Goal: Task Accomplishment & Management: Manage account settings

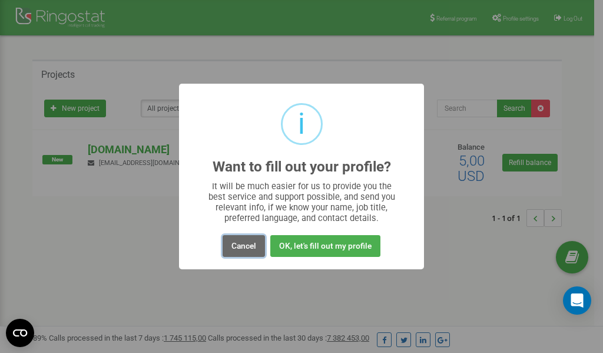
click at [246, 246] on button "Cancel" at bounding box center [244, 246] width 42 height 22
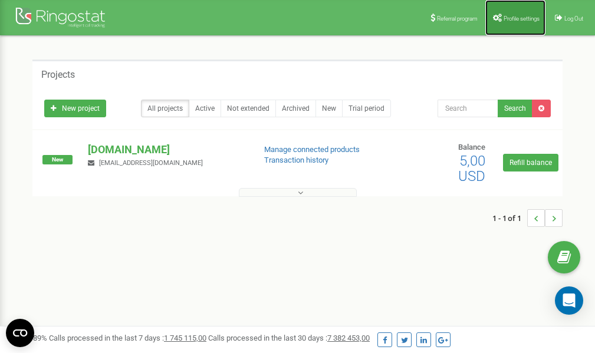
click at [527, 21] on link "Profile settings" at bounding box center [515, 17] width 60 height 35
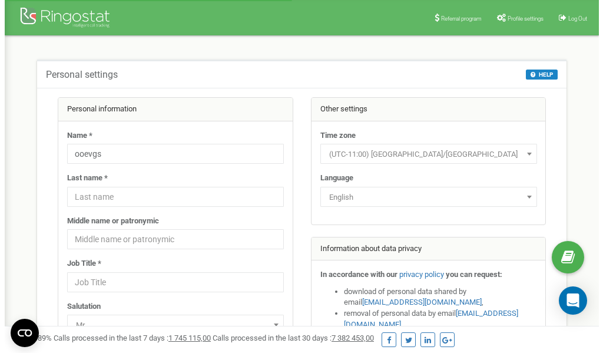
scroll to position [59, 0]
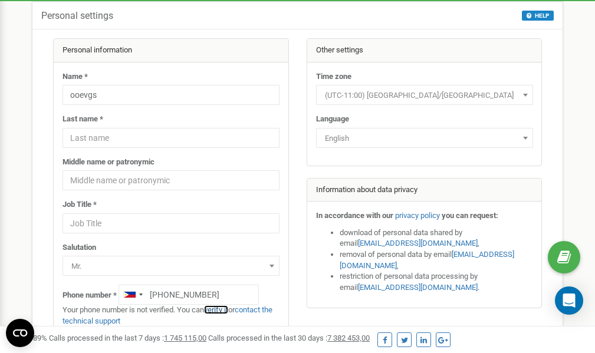
click at [219, 310] on link "verify it" at bounding box center [216, 309] width 24 height 9
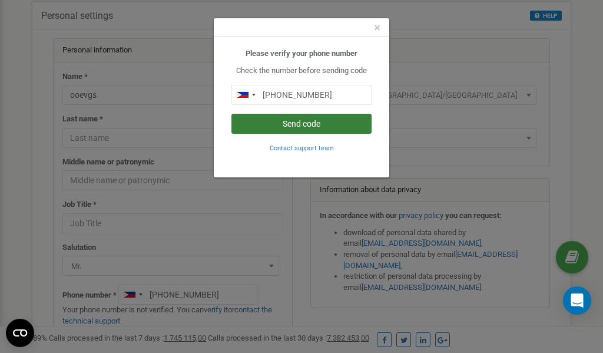
click at [312, 123] on button "Send code" at bounding box center [302, 124] width 140 height 20
